Goal: Find specific page/section

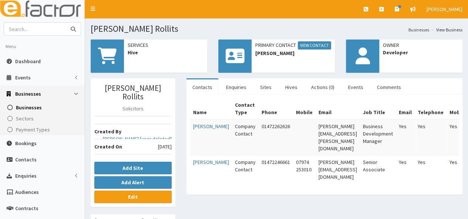
click at [33, 29] on input "text" at bounding box center [35, 29] width 62 height 13
type input "humber HR"
click at [66, 23] on button "submit" at bounding box center [73, 29] width 15 height 13
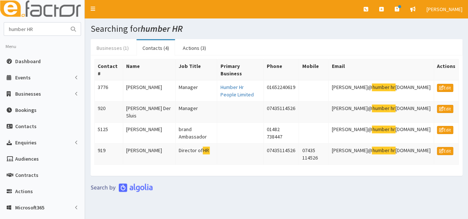
click at [110, 45] on link "Businesses (1)" at bounding box center [113, 48] width 44 height 16
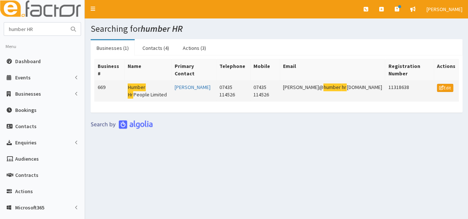
click at [145, 84] on mark "Humber" at bounding box center [137, 88] width 18 height 8
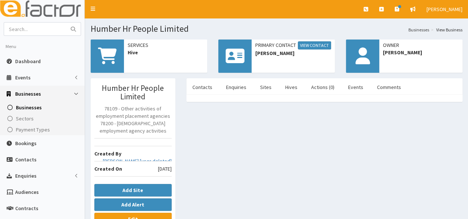
click at [116, 62] on icon at bounding box center [107, 56] width 19 height 17
click at [109, 54] on icon at bounding box center [107, 56] width 19 height 17
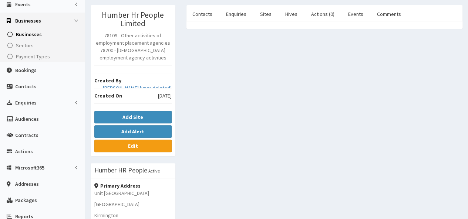
scroll to position [74, 0]
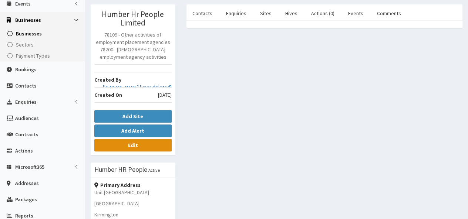
click at [137, 145] on b "Edit" at bounding box center [133, 145] width 10 height 7
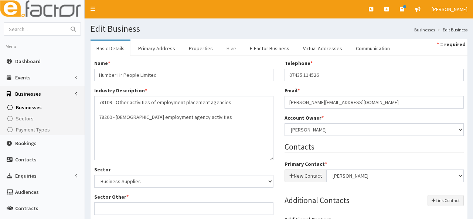
click at [227, 50] on link "Hive" at bounding box center [231, 49] width 21 height 16
